Goal: Obtain resource: Obtain resource

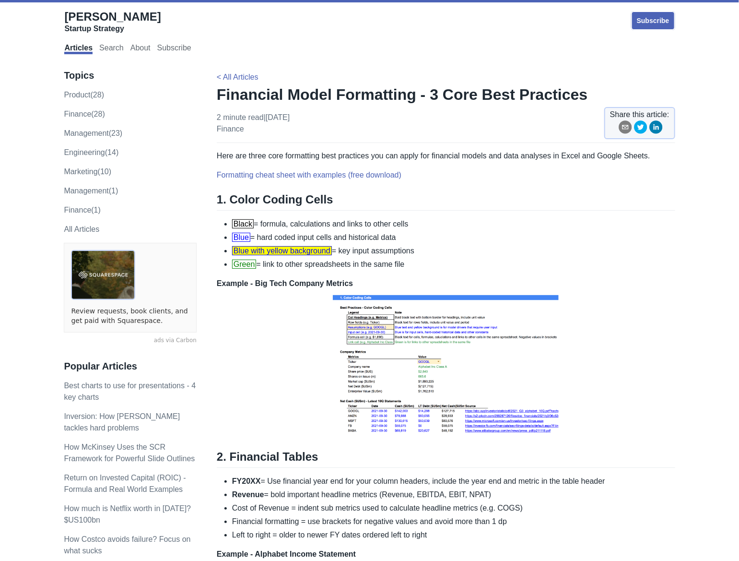
click at [241, 238] on span "Blue" at bounding box center [241, 237] width 18 height 9
click at [406, 227] on li "Black = formula, calculations and links to other cells" at bounding box center [453, 224] width 443 height 12
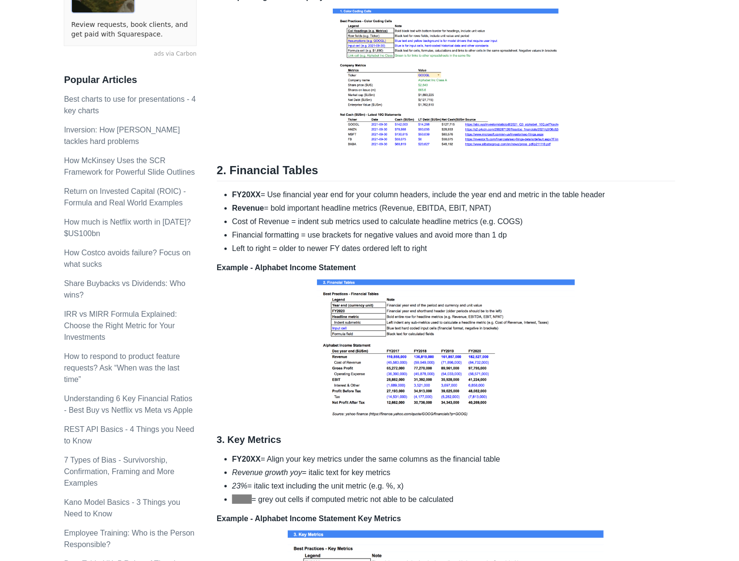
scroll to position [288, 0]
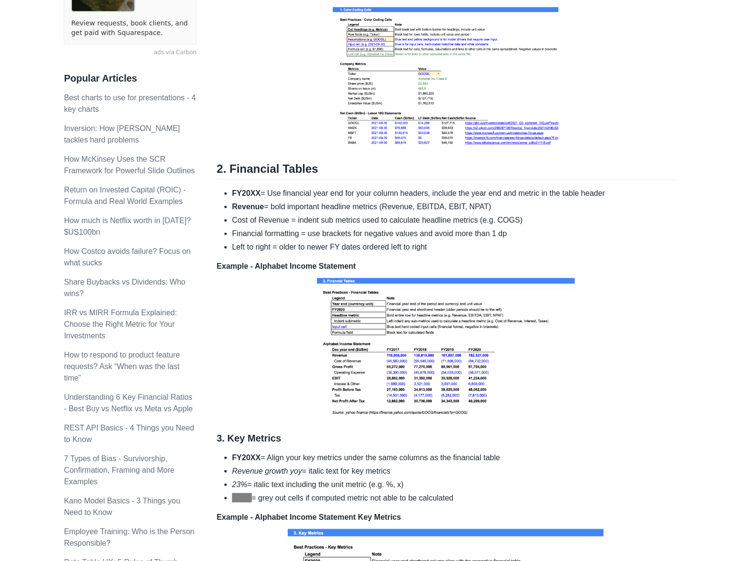
click at [343, 196] on li "FY20XX = Use financial year end for your column headers, include the year end a…" at bounding box center [453, 194] width 443 height 12
click at [308, 213] on ul "FY20XX = Use financial year end for your column headers, include the year end a…" at bounding box center [446, 220] width 459 height 65
click at [275, 211] on li "Revenue = bold important headline metrics (Revenue, EBITDA, EBIT, NPAT)" at bounding box center [453, 207] width 443 height 12
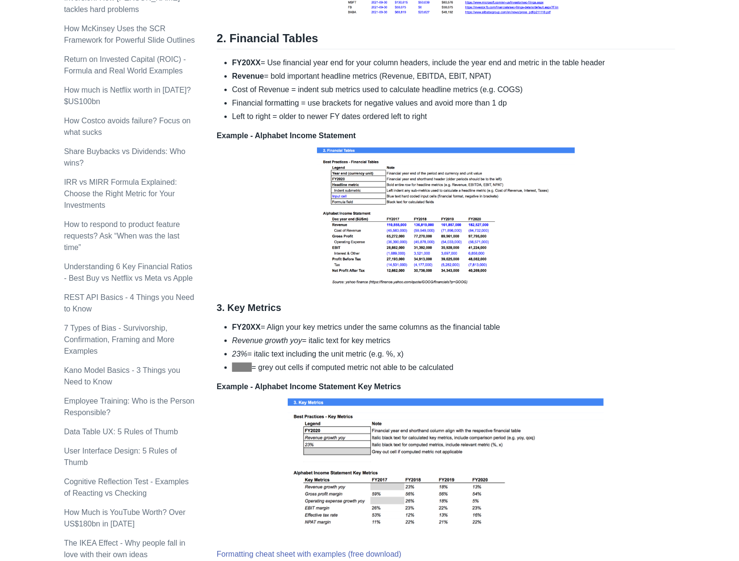
scroll to position [432, 0]
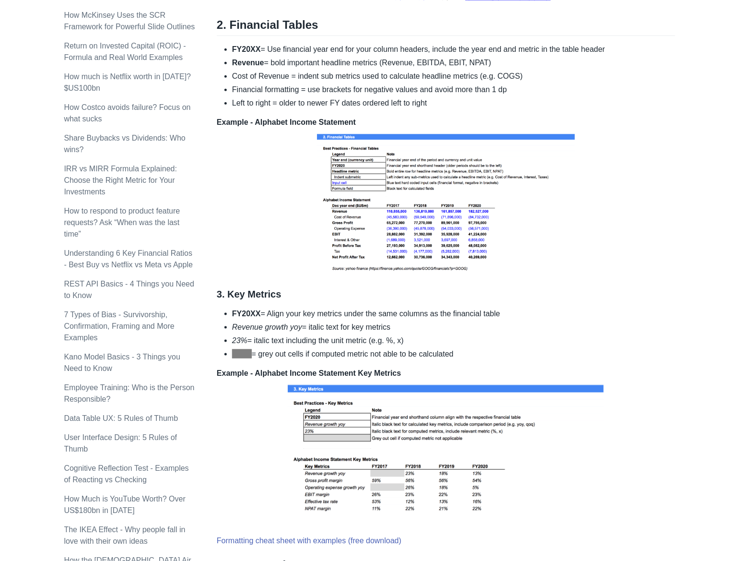
click at [283, 313] on li "FY20XX = Align your key metrics under the same columns as the financial table" at bounding box center [453, 314] width 443 height 12
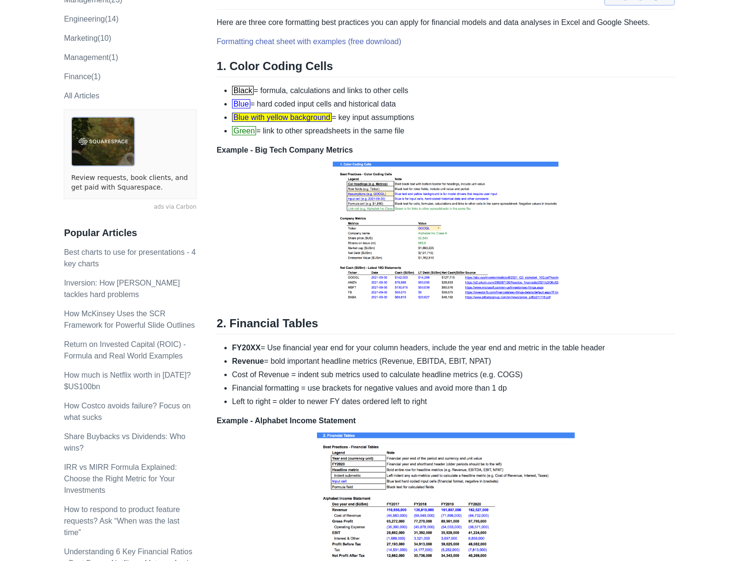
scroll to position [0, 0]
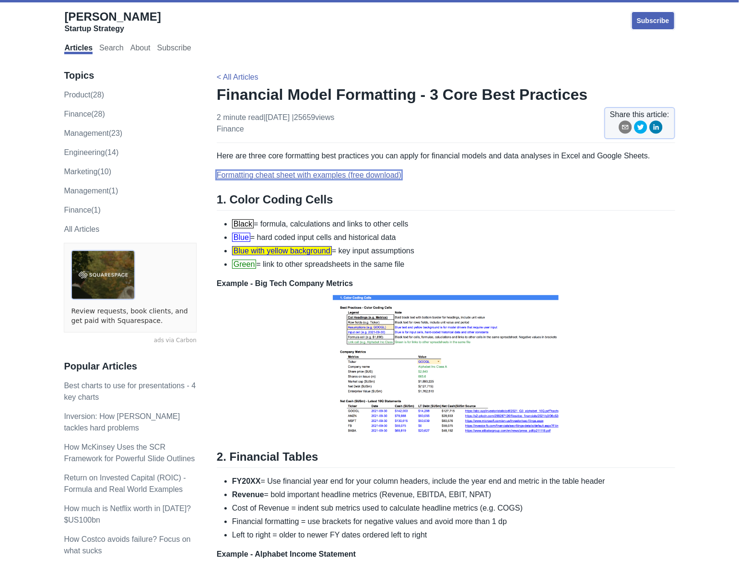
click at [288, 175] on link "Formatting cheat sheet with examples (free download)" at bounding box center [309, 175] width 185 height 8
